Goal: Information Seeking & Learning: Learn about a topic

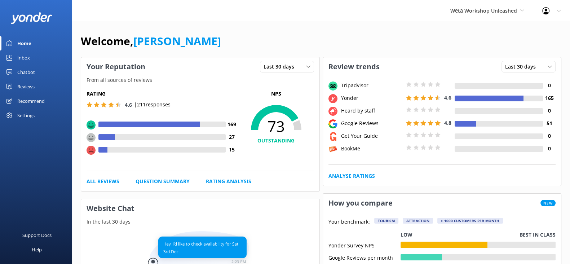
click at [32, 90] on div "Reviews" at bounding box center [25, 86] width 17 height 14
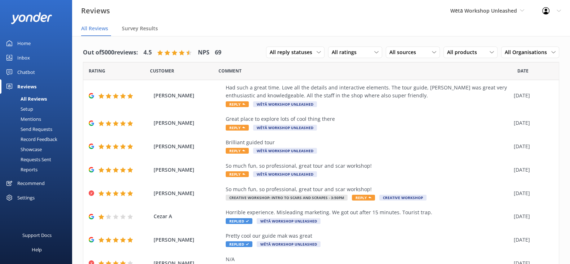
click at [31, 169] on div "Reports" at bounding box center [20, 169] width 33 height 10
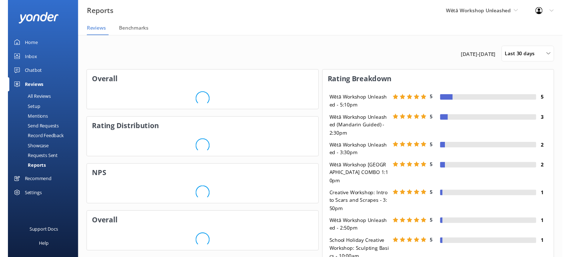
scroll to position [124, 231]
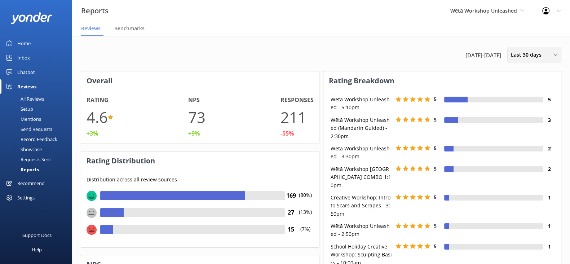
click at [528, 58] on span "Last 30 days" at bounding box center [528, 55] width 35 height 8
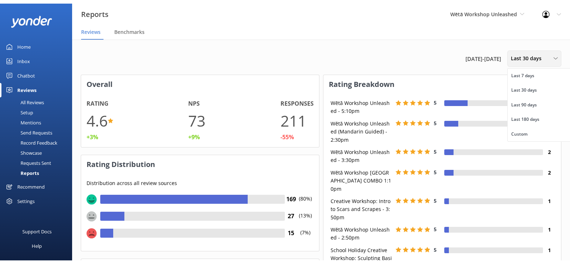
scroll to position [70, 231]
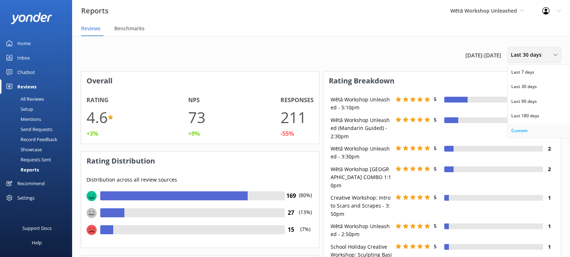
click at [528, 127] on link "Custom" at bounding box center [540, 130] width 64 height 14
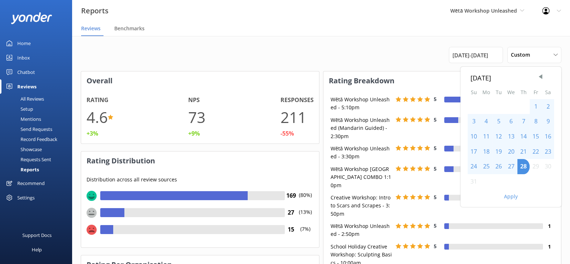
click at [534, 103] on div "1" at bounding box center [536, 106] width 12 height 15
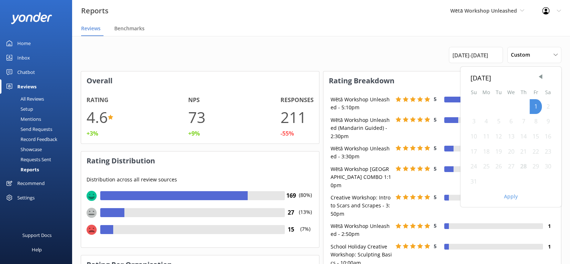
click at [523, 162] on div "28" at bounding box center [524, 166] width 12 height 15
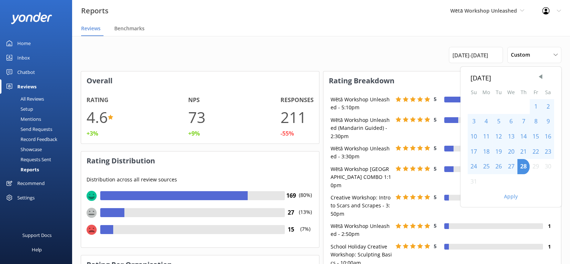
click at [541, 107] on div "1" at bounding box center [536, 106] width 12 height 15
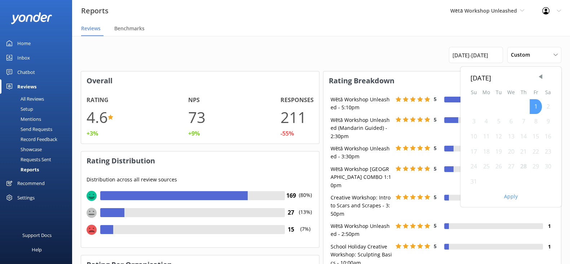
click at [541, 107] on div "1" at bounding box center [536, 106] width 12 height 15
click at [523, 165] on div "28" at bounding box center [524, 166] width 12 height 15
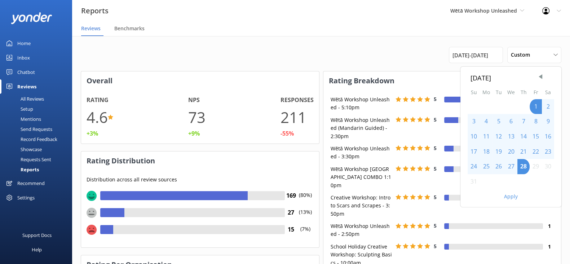
click at [512, 198] on button "Apply" at bounding box center [511, 196] width 14 height 5
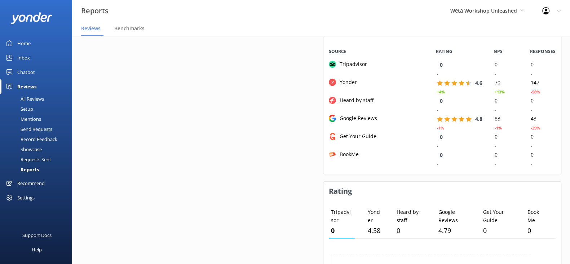
scroll to position [732, 0]
click at [34, 96] on div "All Reviews" at bounding box center [24, 99] width 40 height 10
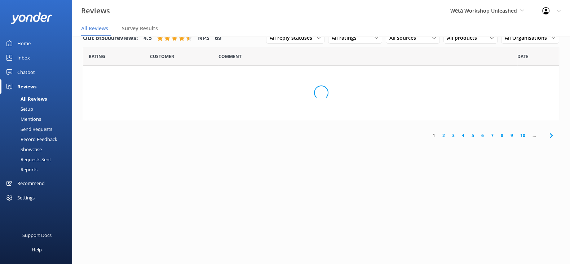
scroll to position [14, 0]
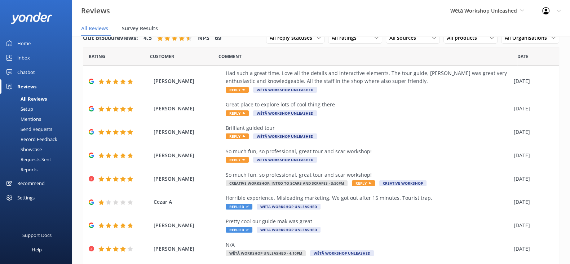
click at [141, 27] on span "Survey Results" at bounding box center [140, 28] width 36 height 7
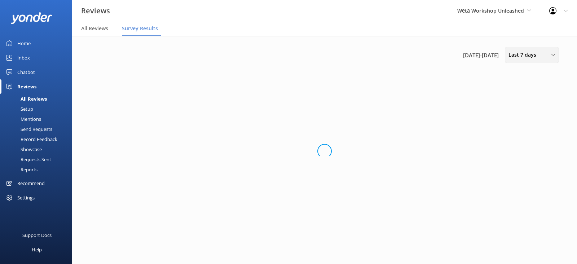
click at [533, 60] on div "Last 7 days Last 7 days Last 30 days Last 90 days Last 180 days Custom" at bounding box center [532, 55] width 54 height 16
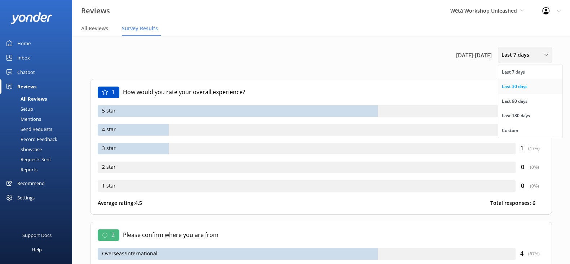
click at [516, 88] on div "Last 30 days" at bounding box center [515, 86] width 26 height 7
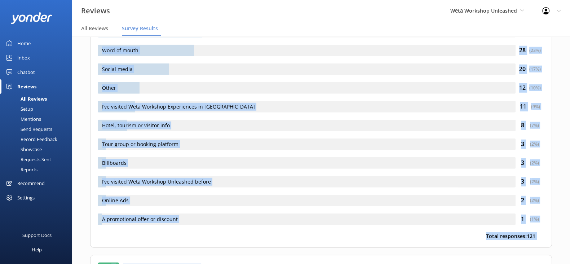
scroll to position [2653, 0]
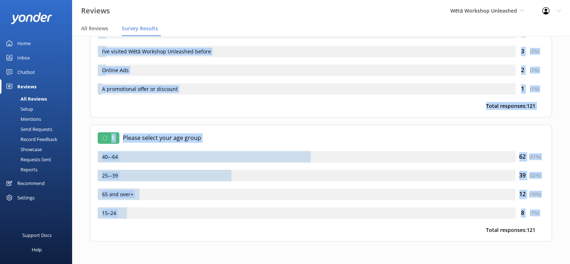
drag, startPoint x: 88, startPoint y: 73, endPoint x: 202, endPoint y: 285, distance: 240.6
copy div "0 Lor ipsum dol sita cons adipisc elitseddoe? 0 temp 40 ( 24 %) 6 inci 36 ( 45 …"
click at [35, 121] on div "Mentions" at bounding box center [22, 119] width 37 height 10
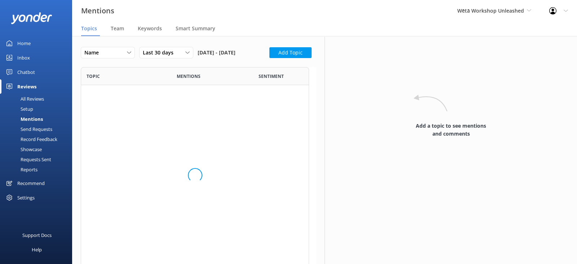
scroll to position [357, 221]
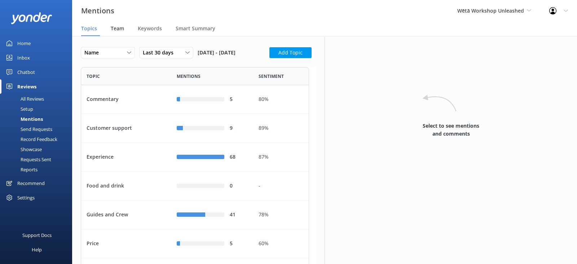
click at [123, 29] on span "Team" at bounding box center [117, 28] width 13 height 7
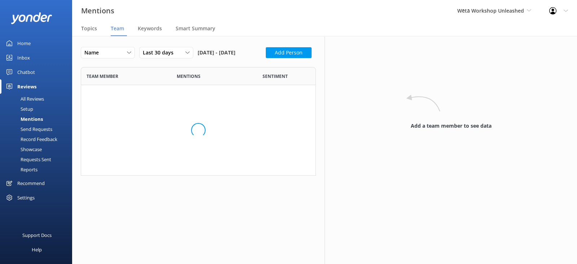
scroll to position [761, 221]
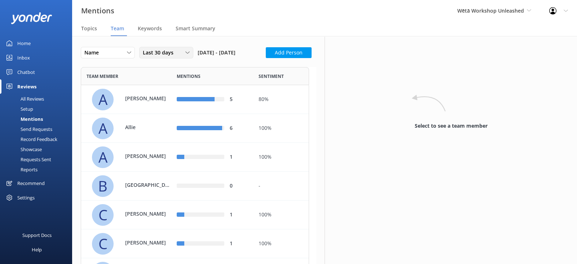
click at [165, 55] on span "Last 30 days" at bounding box center [160, 53] width 35 height 8
click at [273, 28] on nav "Topics Team Keywords Smart Summary" at bounding box center [324, 29] width 505 height 14
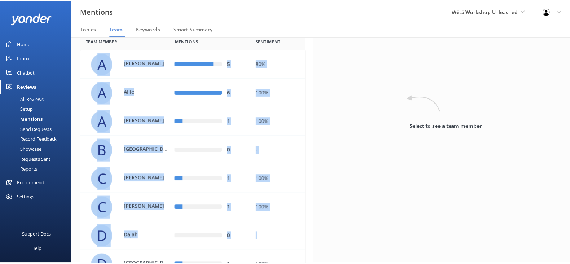
scroll to position [41, 0]
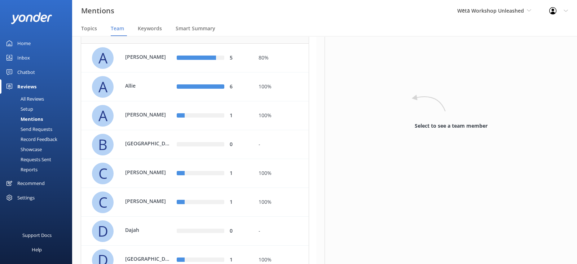
drag, startPoint x: 76, startPoint y: 93, endPoint x: 77, endPoint y: 88, distance: 4.5
click at [27, 97] on div "All Reviews" at bounding box center [24, 99] width 40 height 10
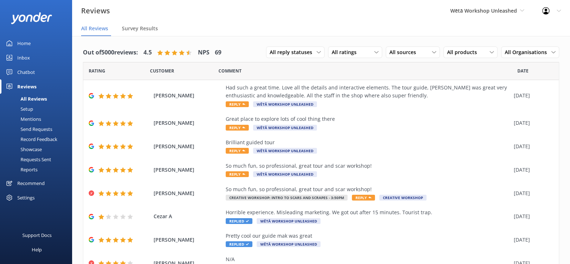
click at [34, 168] on div "Reports" at bounding box center [20, 169] width 33 height 10
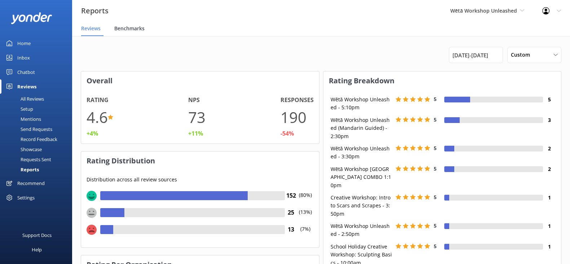
scroll to position [70, 231]
click at [128, 32] on div "Benchmarks" at bounding box center [130, 29] width 33 height 14
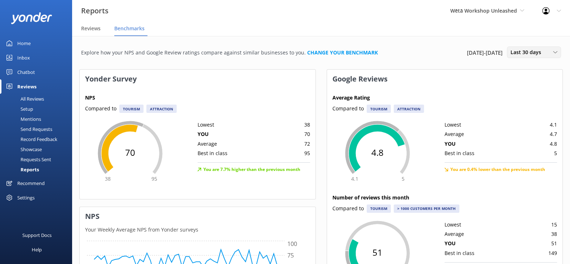
click at [516, 57] on div "Last 30 days Last 30 days Last month" at bounding box center [534, 53] width 54 height 12
click at [359, 23] on nav "Reviews Benchmarks" at bounding box center [321, 29] width 498 height 14
click at [24, 106] on div "Setup" at bounding box center [18, 109] width 29 height 10
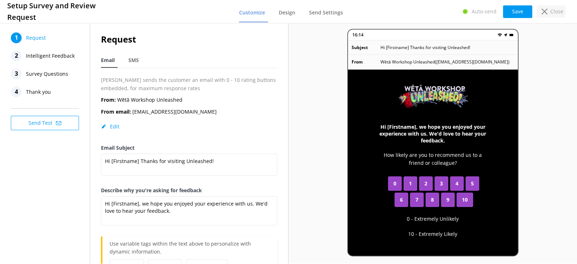
click at [555, 8] on p "Close" at bounding box center [556, 12] width 13 height 8
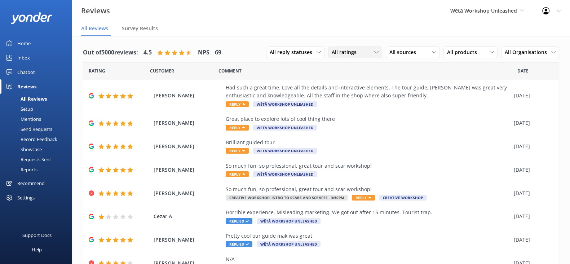
click at [349, 57] on div "All ratings All ratings Promoters Passives Detractors" at bounding box center [355, 53] width 54 height 12
click at [315, 22] on nav "All Reviews Survey Results" at bounding box center [321, 29] width 498 height 14
click at [37, 120] on div "Mentions" at bounding box center [22, 119] width 37 height 10
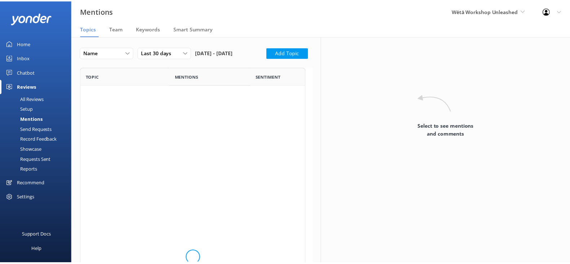
scroll to position [357, 221]
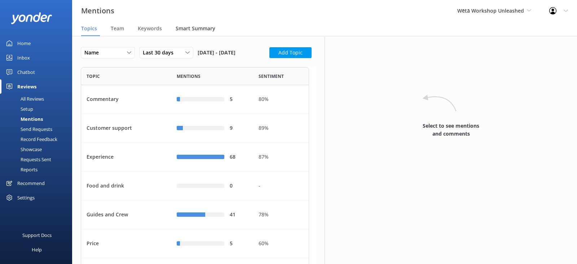
click at [176, 28] on span "Smart Summary" at bounding box center [196, 28] width 40 height 7
